Goal: Information Seeking & Learning: Stay updated

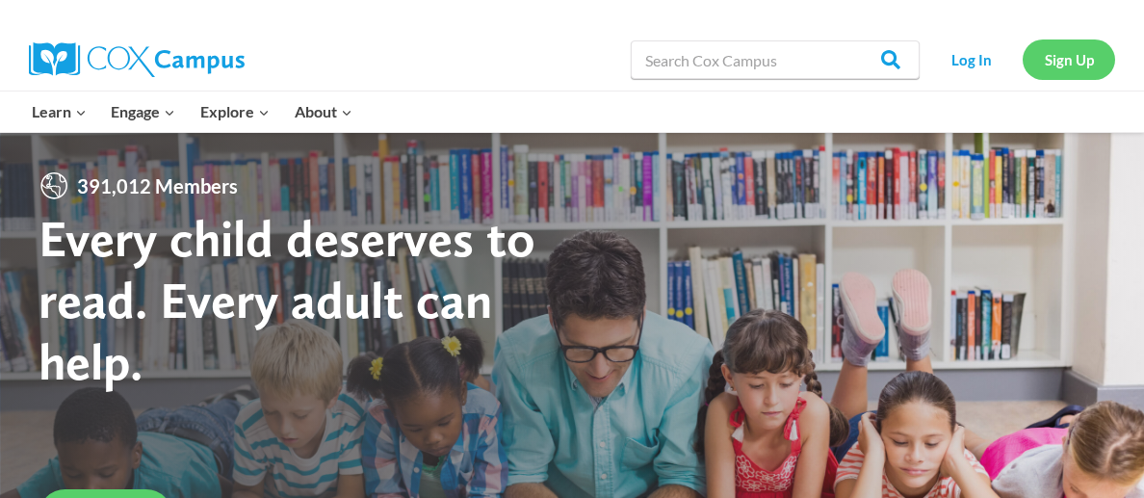
click at [1052, 57] on link "Sign Up" at bounding box center [1068, 58] width 92 height 39
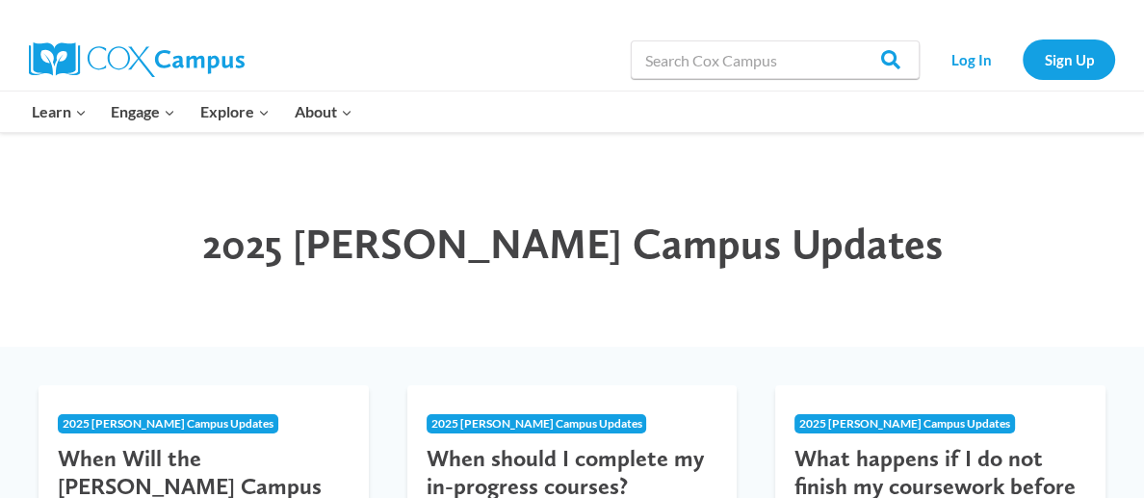
scroll to position [28, 0]
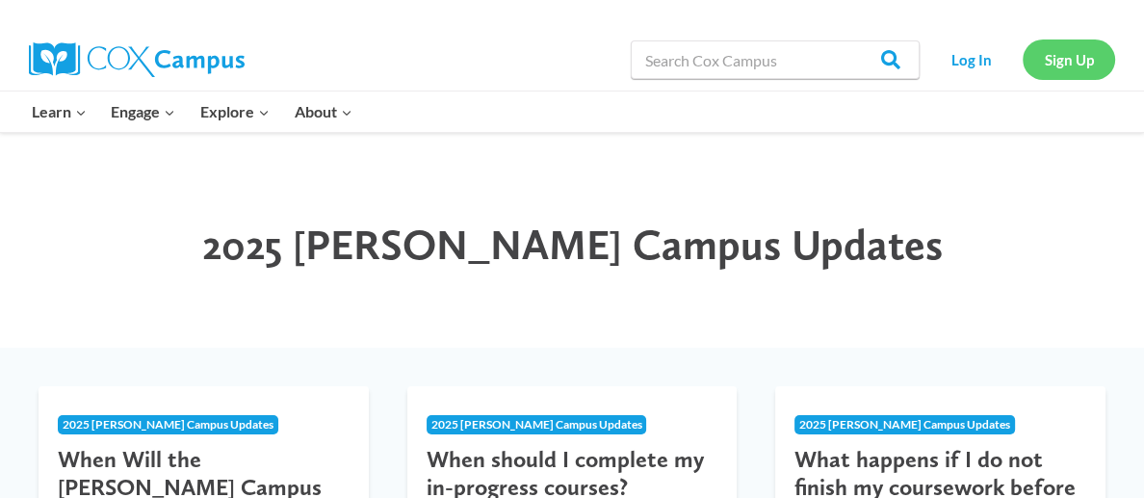
click at [1057, 66] on link "Sign Up" at bounding box center [1068, 58] width 92 height 39
